Goal: Find specific page/section: Find specific page/section

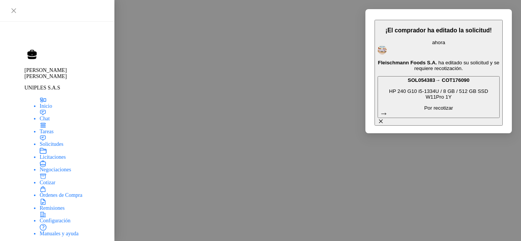
click at [442, 78] on b "COT176090" at bounding box center [456, 80] width 28 height 5
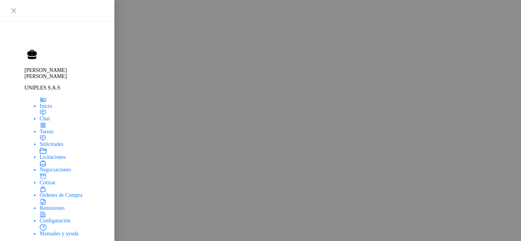
drag, startPoint x: 304, startPoint y: 87, endPoint x: 262, endPoint y: 87, distance: 42.7
copy p "PROBOOK 450"
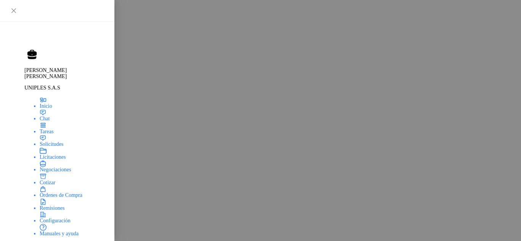
click at [39, 119] on span "Solicitudes" at bounding box center [46, 121] width 24 height 6
click at [38, 118] on span "Solicitudes" at bounding box center [46, 121] width 24 height 6
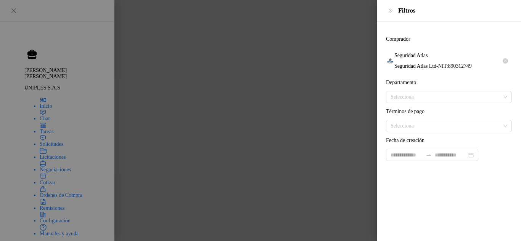
click at [504, 58] on icon "Limpiar" at bounding box center [505, 61] width 6 height 6
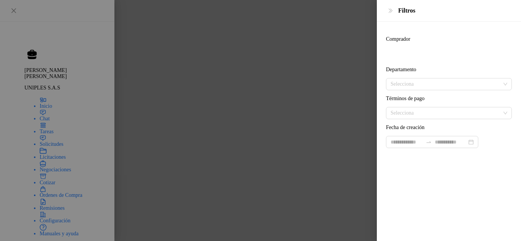
click at [286, 81] on div at bounding box center [260, 120] width 521 height 241
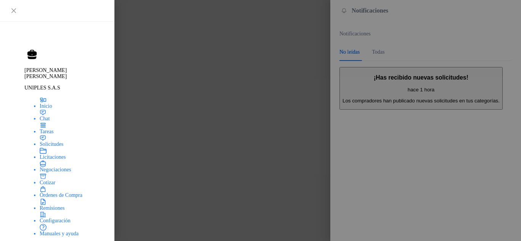
click at [305, 76] on div at bounding box center [260, 120] width 521 height 241
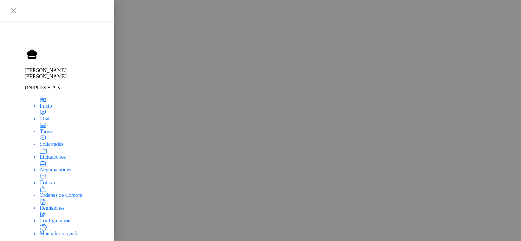
scroll to position [49, 0]
click at [34, 73] on span "Inicio" at bounding box center [40, 76] width 13 height 6
click at [34, 88] on span "Chat" at bounding box center [39, 91] width 10 height 6
click at [507, 239] on icon "button" at bounding box center [512, 244] width 10 height 10
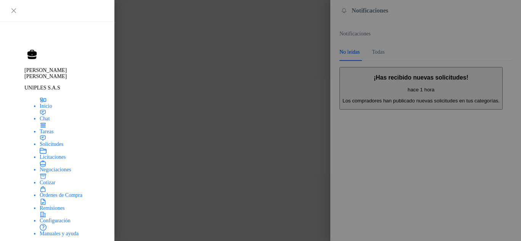
click at [179, 137] on div at bounding box center [260, 120] width 521 height 241
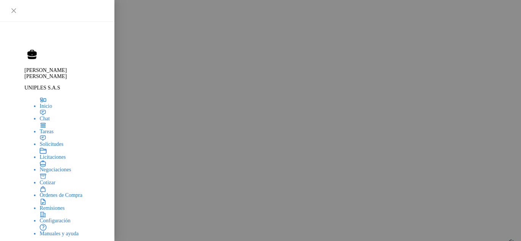
click at [444, 236] on div "Chats" at bounding box center [253, 244] width 501 height 16
click at [432, 236] on div "Chats" at bounding box center [253, 244] width 501 height 16
click at [35, 73] on span "Inicio" at bounding box center [40, 76] width 13 height 6
click at [507, 239] on icon "button" at bounding box center [512, 244] width 10 height 10
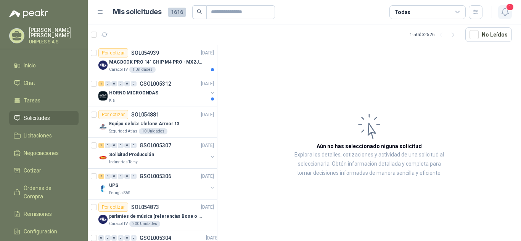
click at [507, 14] on icon "button" at bounding box center [505, 11] width 6 height 7
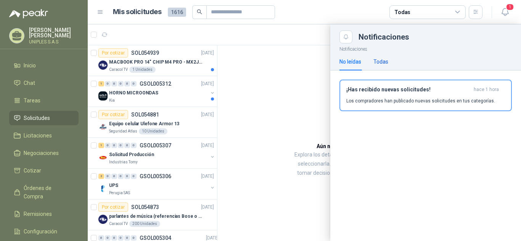
click at [378, 61] on div "Todas" at bounding box center [380, 62] width 15 height 8
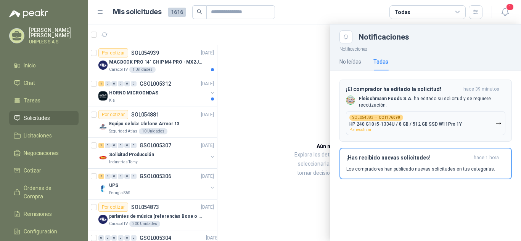
click at [360, 131] on span "Por recotizar" at bounding box center [360, 130] width 22 height 4
